Goal: Book appointment/travel/reservation

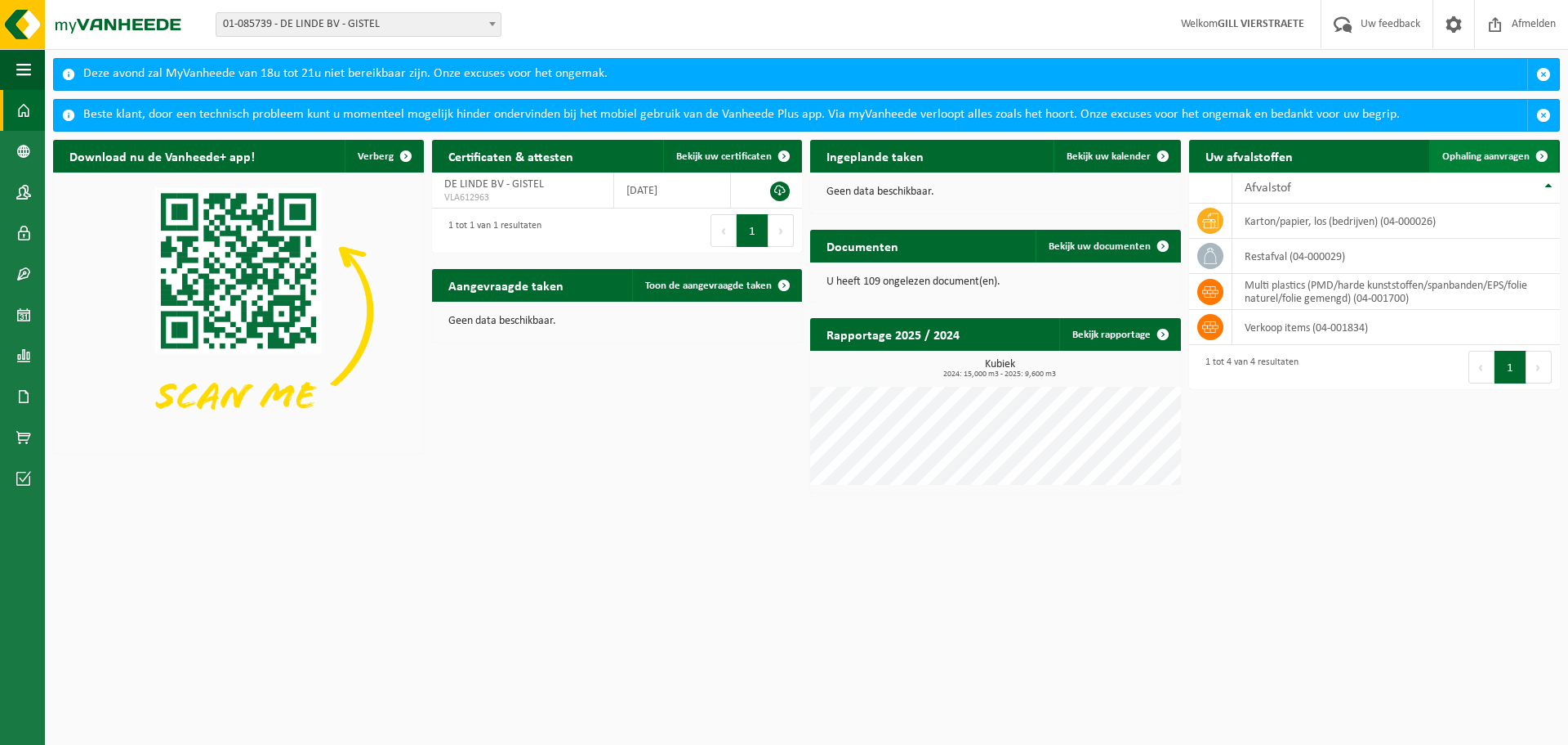
click at [770, 160] on span "Ophaling aanvragen" at bounding box center [1485, 156] width 87 height 11
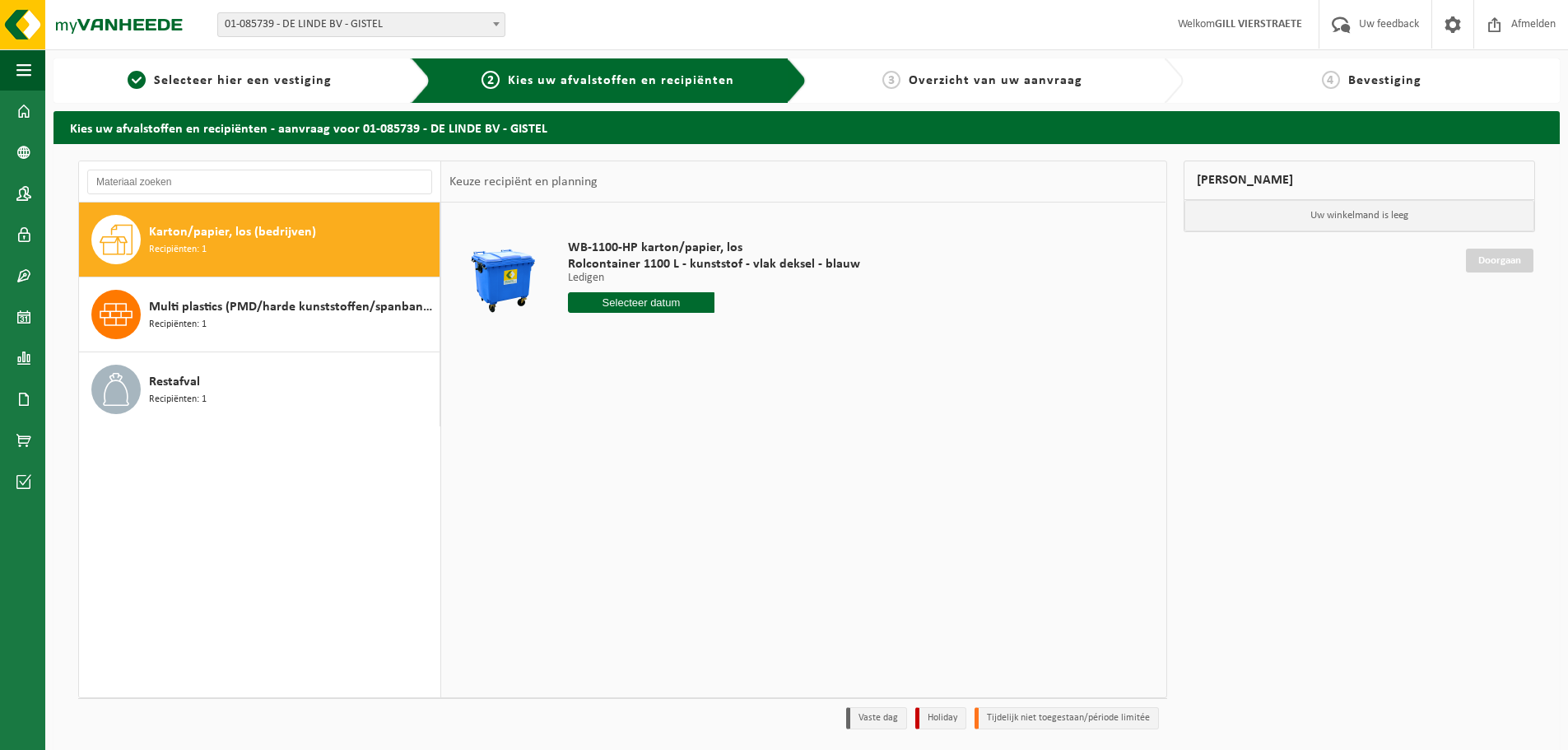
click at [622, 308] on input "text" at bounding box center [641, 302] width 146 height 21
click at [588, 498] on div "25" at bounding box center [583, 501] width 29 height 26
type input "Van 2025-08-25"
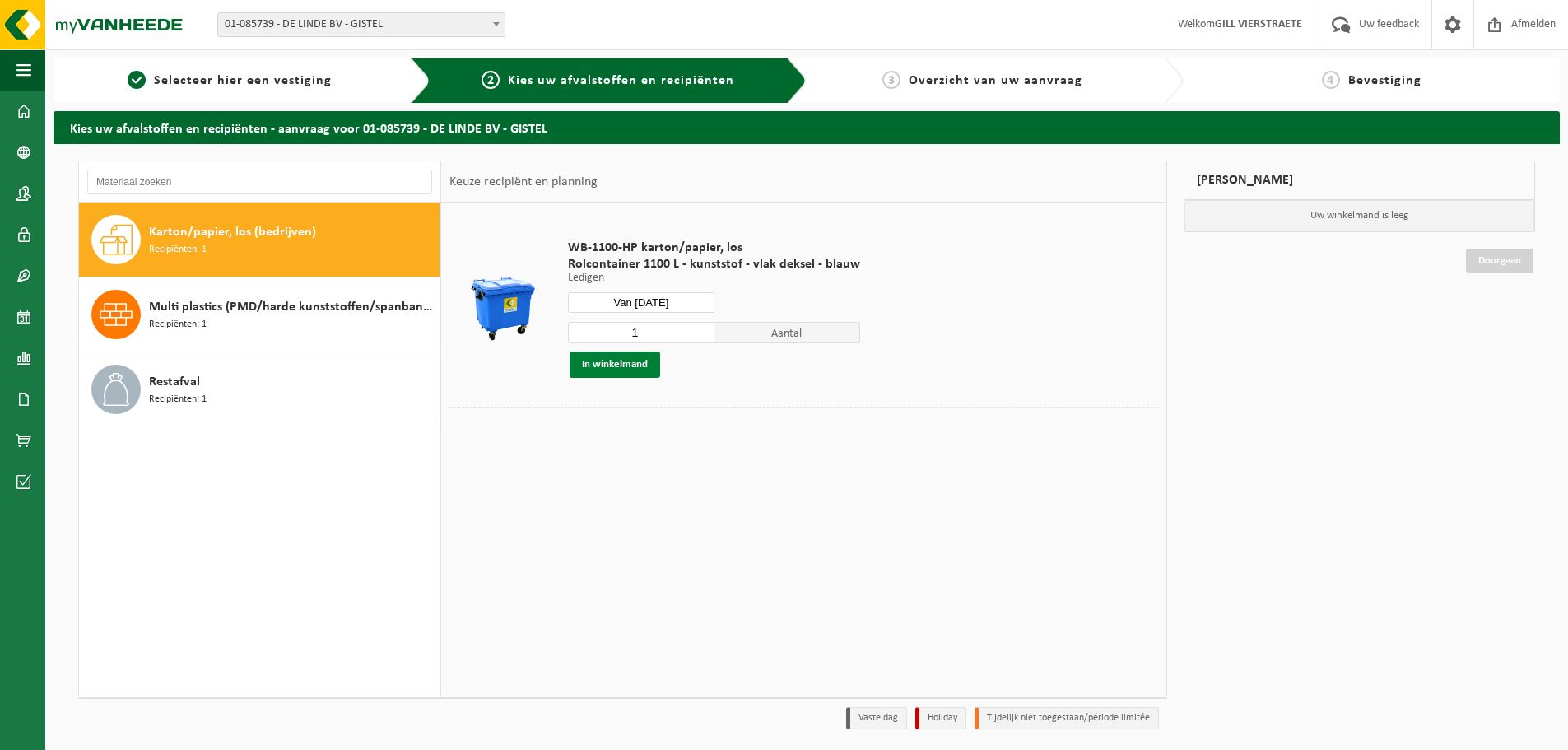
click at [621, 370] on button "In winkelmand" at bounding box center [615, 364] width 90 height 26
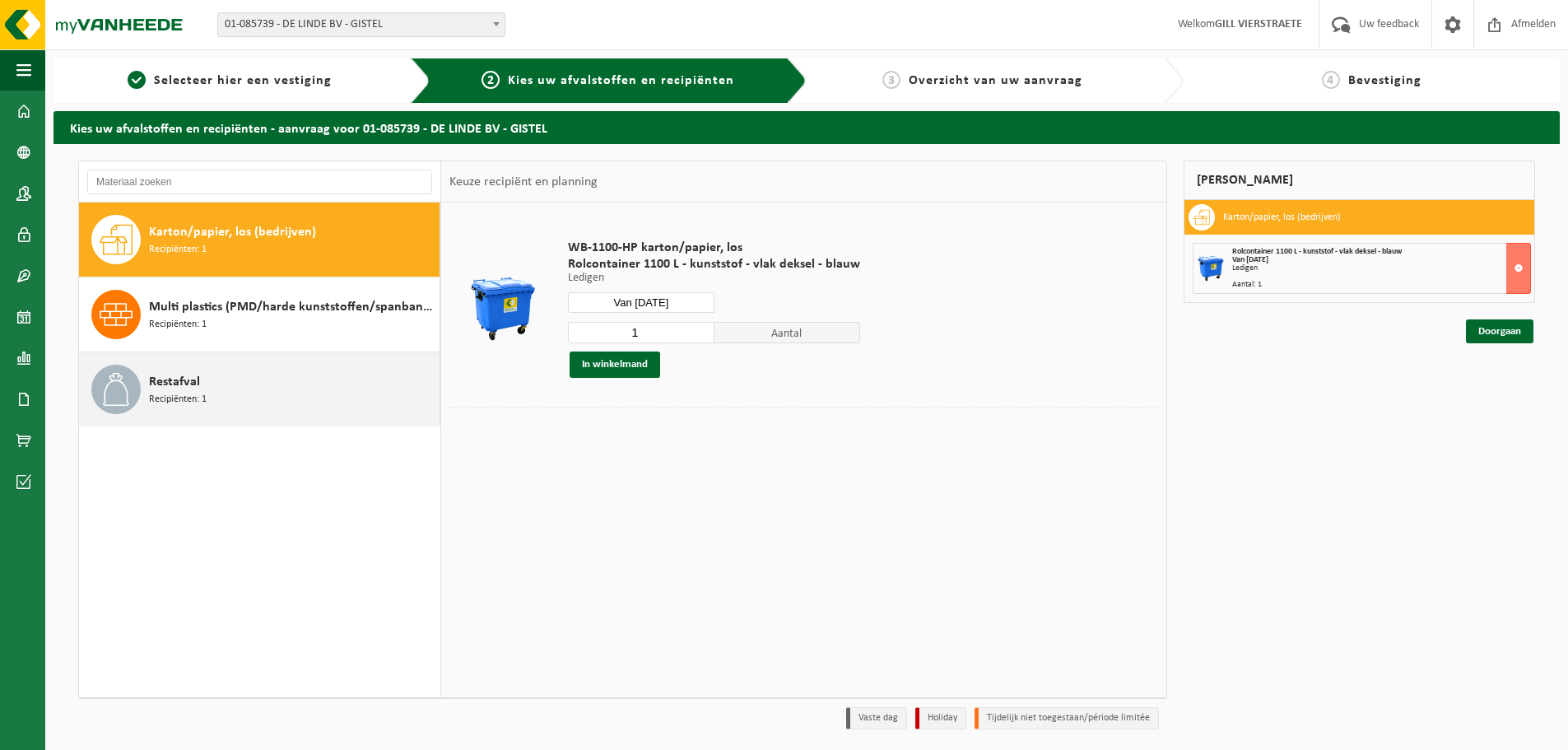
click at [199, 385] on div "Restafval Recipiënten: 1" at bounding box center [292, 389] width 286 height 50
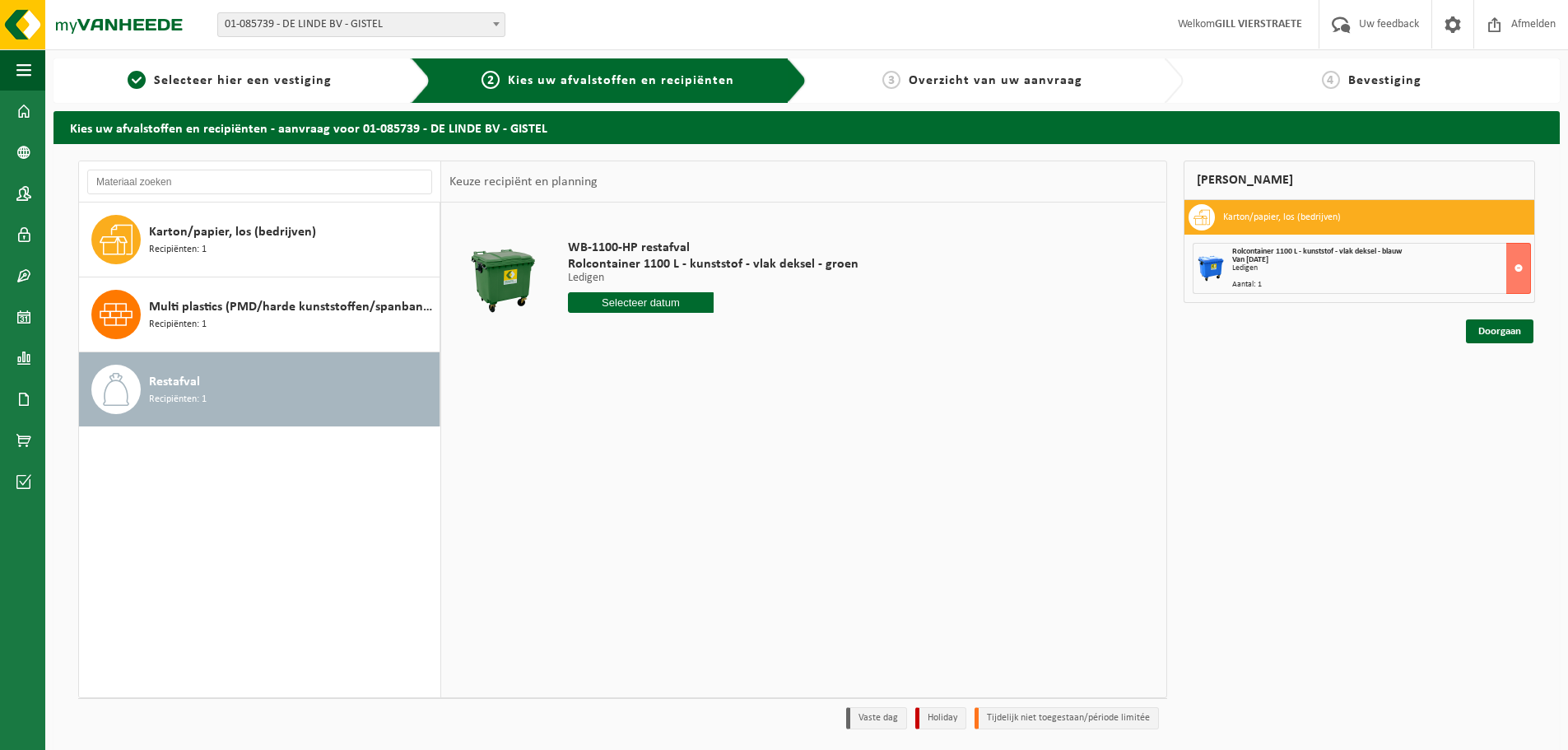
click at [634, 299] on input "text" at bounding box center [640, 302] width 146 height 21
click at [611, 506] on div "26" at bounding box center [612, 501] width 29 height 26
type input "Van 2025-08-26"
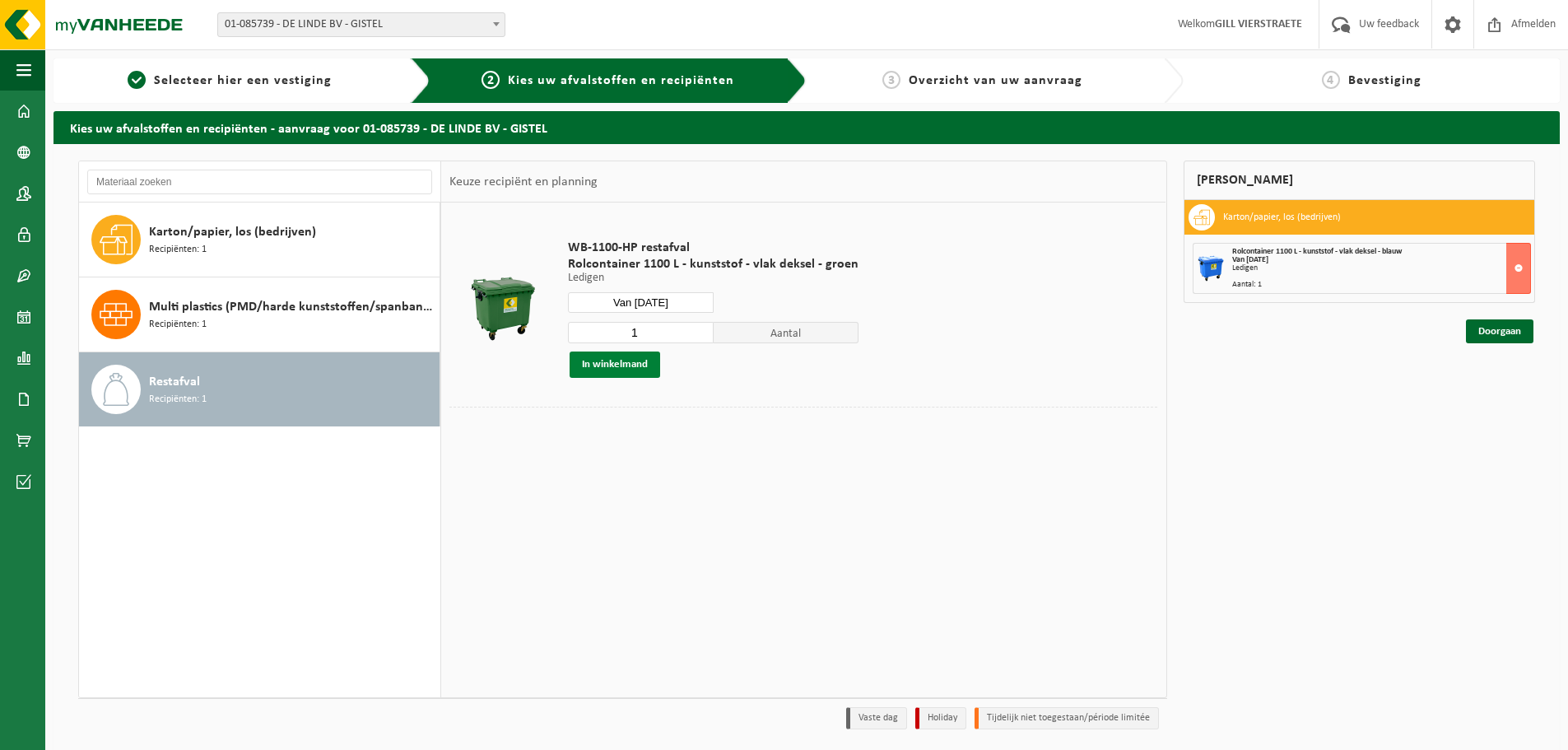
click at [631, 366] on button "In winkelmand" at bounding box center [615, 364] width 90 height 26
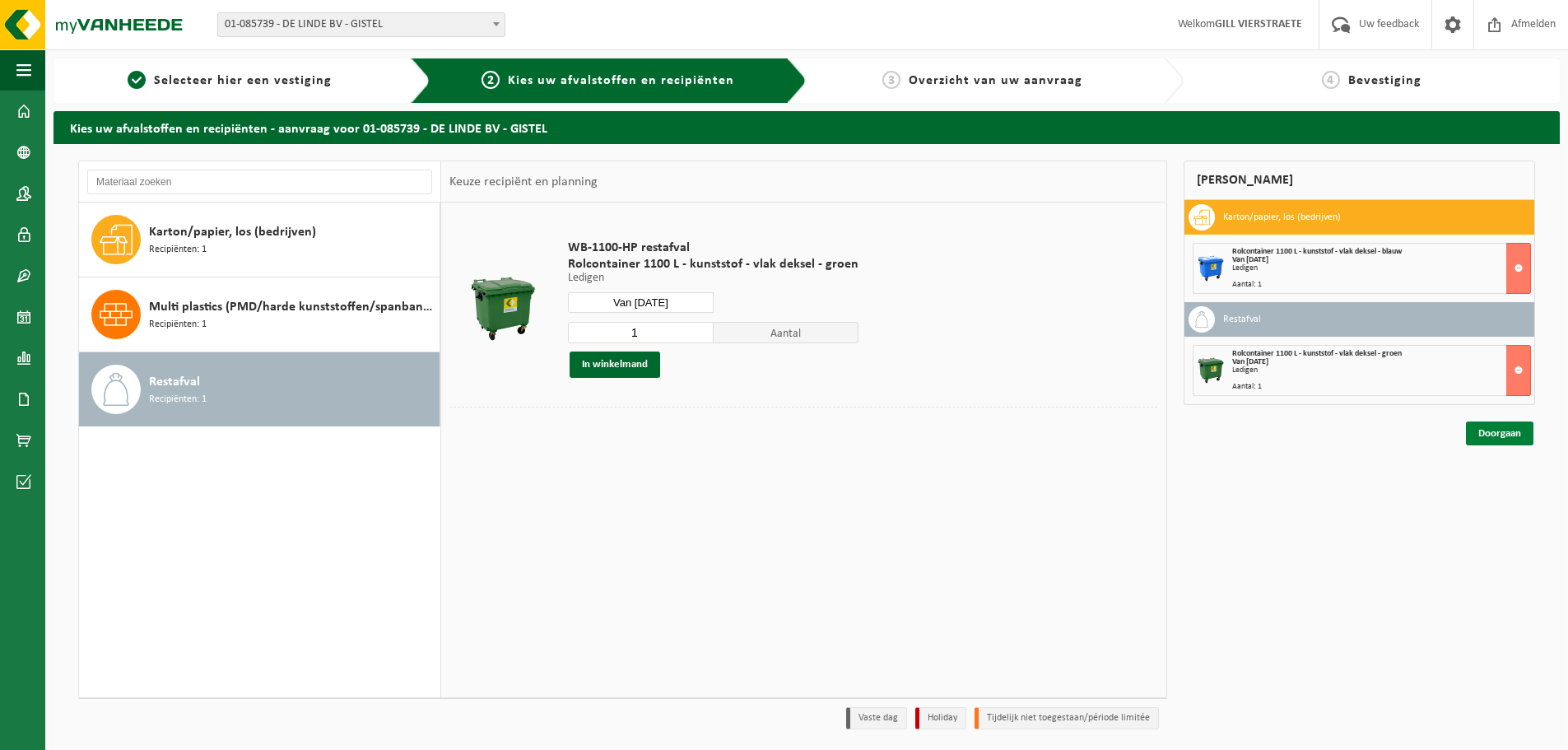
click at [1504, 436] on link "Doorgaan" at bounding box center [1499, 433] width 68 height 23
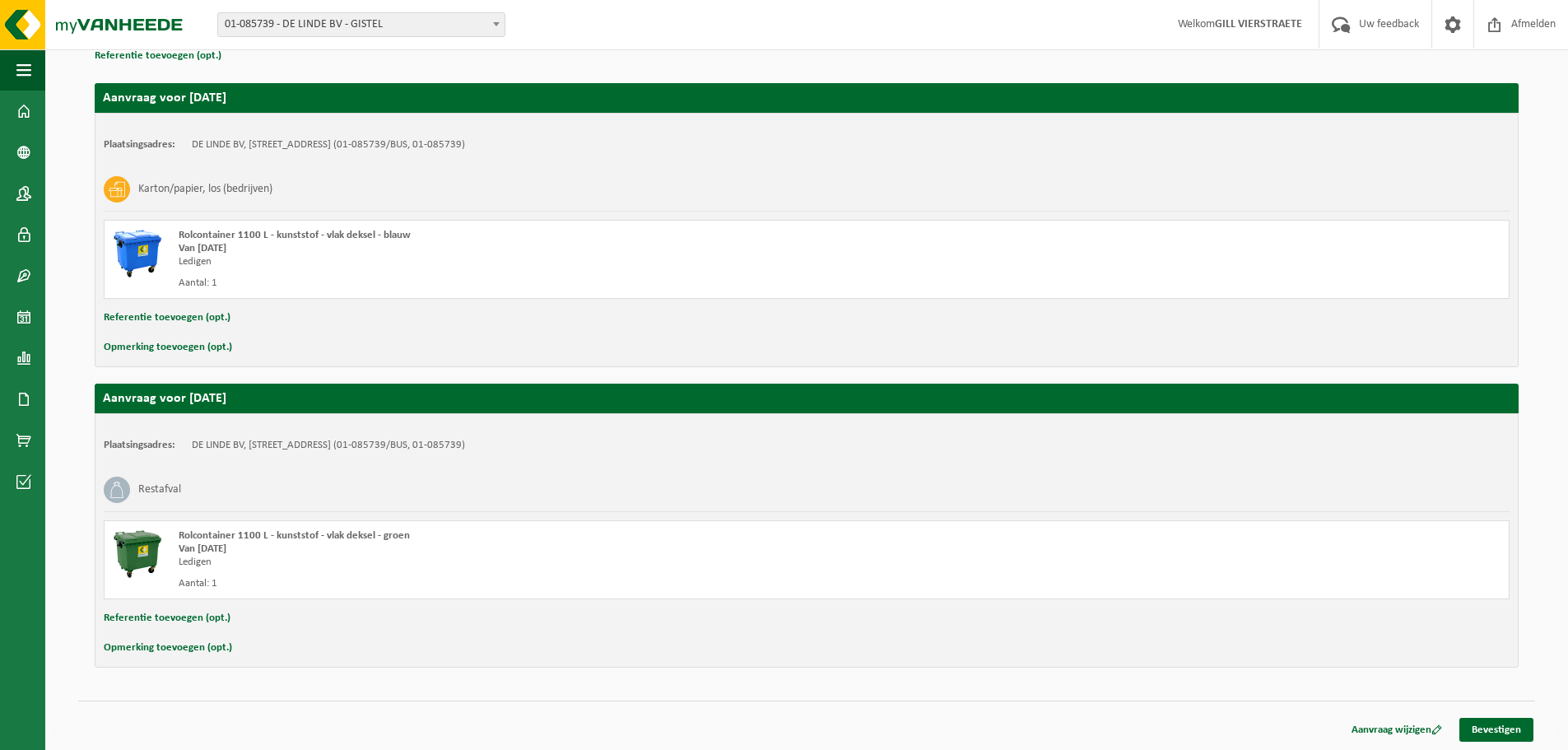
scroll to position [171, 0]
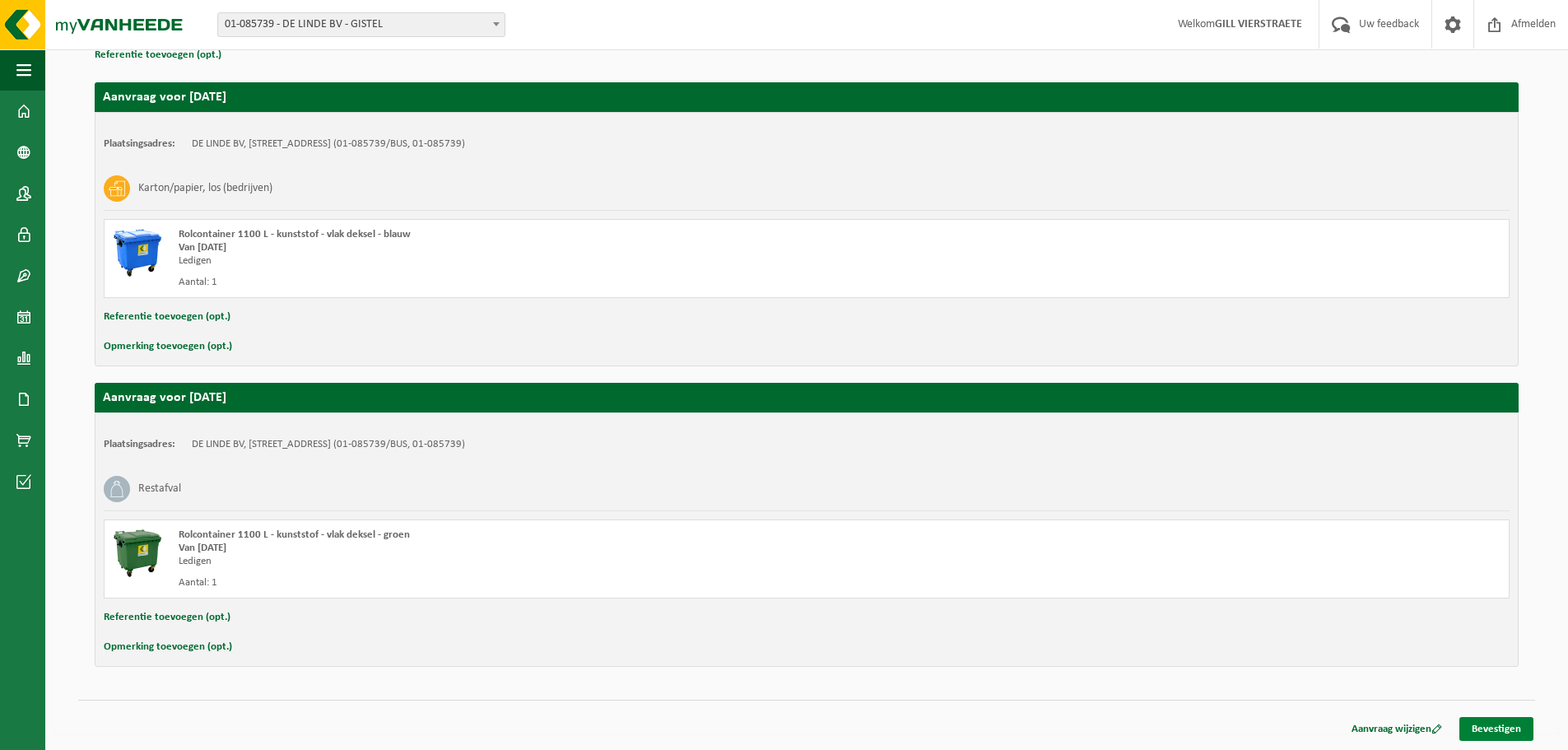
click at [1507, 727] on link "Bevestigen" at bounding box center [1497, 728] width 74 height 23
